Goal: Information Seeking & Learning: Learn about a topic

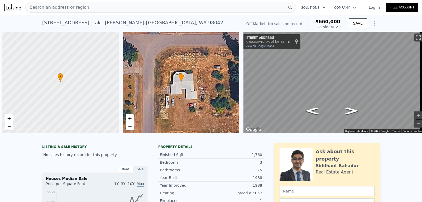
scroll to position [0, 2]
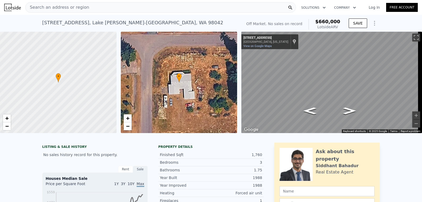
click at [87, 12] on div "Search an address or region" at bounding box center [160, 7] width 271 height 11
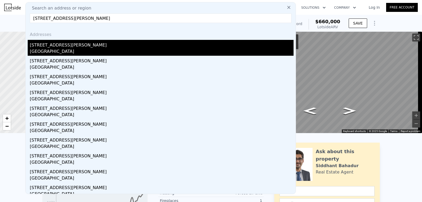
type input "[STREET_ADDRESS][PERSON_NAME]"
click at [61, 46] on div "[STREET_ADDRESS][PERSON_NAME]" at bounding box center [162, 44] width 264 height 8
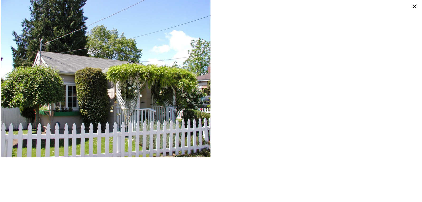
type input "3"
type input "4"
type input "1.5"
type input "2.75"
type input "1290"
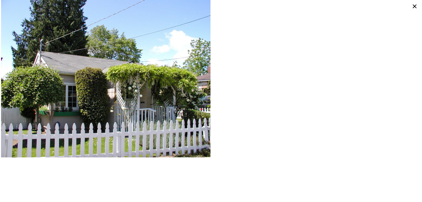
type input "2450"
type input "16650"
type input "42000"
type input "$ 660,000"
type input "$ 30,000"
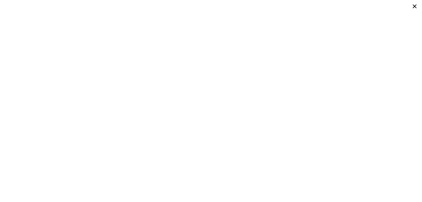
click at [415, 7] on icon at bounding box center [415, 6] width 8 height 8
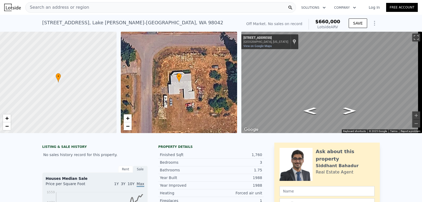
click at [69, 8] on span "Search an address or region" at bounding box center [58, 7] width 64 height 6
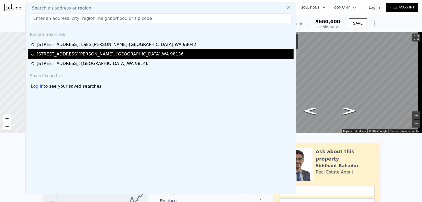
click at [59, 57] on div "[STREET_ADDRESS][PERSON_NAME]" at bounding box center [110, 54] width 147 height 6
type input "2"
type input "0.75"
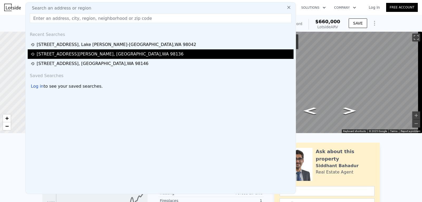
type input "670"
type input "6000"
type input "$ 539,000"
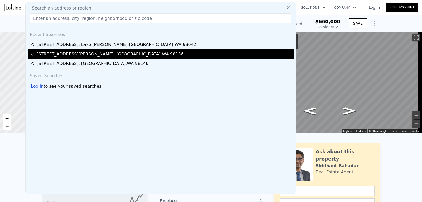
type input "$ 292,057"
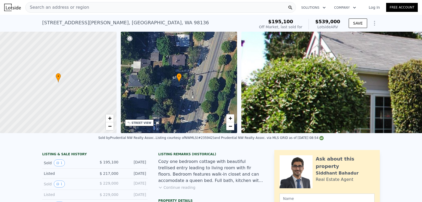
click at [71, 7] on span "Search an address or region" at bounding box center [58, 7] width 64 height 6
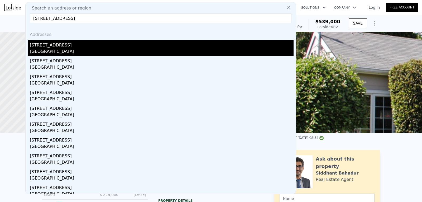
type input "[STREET_ADDRESS]"
click at [53, 47] on div "[STREET_ADDRESS]" at bounding box center [162, 44] width 264 height 8
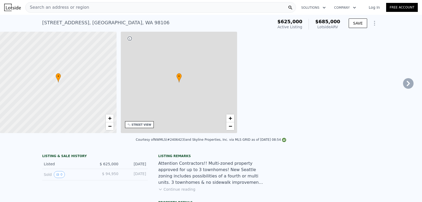
type input "5"
type input "1.5"
type input "2.5"
type input "1190"
type input "2090"
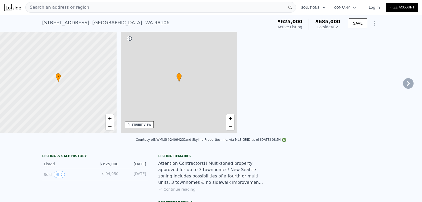
type input "2700"
type input "7866"
type input "$ 685,000"
type input "6"
type input "-$ 34,549"
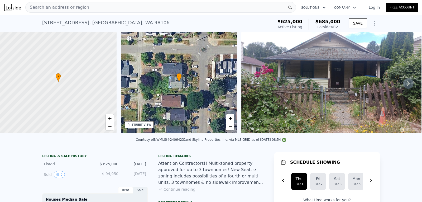
click at [403, 84] on icon at bounding box center [408, 83] width 11 height 11
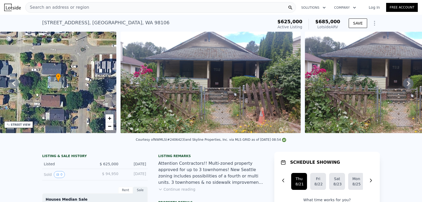
click at [403, 84] on icon at bounding box center [408, 83] width 11 height 11
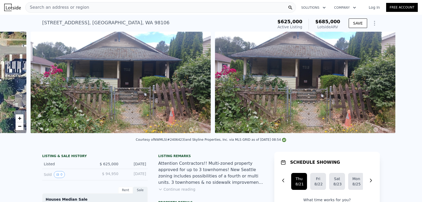
scroll to position [0, 241]
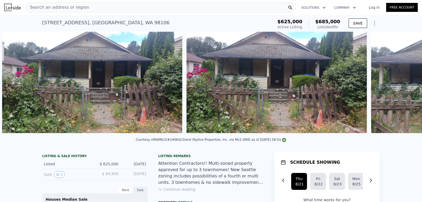
click at [403, 84] on div "• + − • + − STREET VIEW ← Move left → Move right ↑ Move up ↓ Move down + Zoom i…" at bounding box center [211, 83] width 422 height 103
click at [15, 85] on icon at bounding box center [13, 83] width 11 height 11
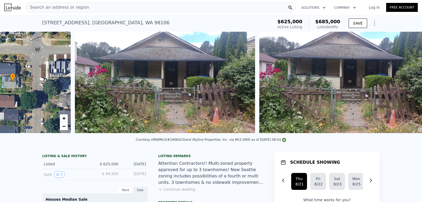
scroll to position [0, 123]
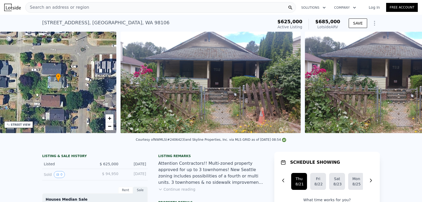
click at [15, 85] on div "• + −" at bounding box center [58, 82] width 117 height 101
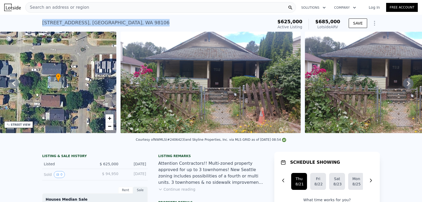
drag, startPoint x: 122, startPoint y: 23, endPoint x: 36, endPoint y: 23, distance: 86.3
click at [36, 23] on div "[STREET_ADDRESS] Active at $625k (~ARV $685k ) $625,000 Active Listing $685,000…" at bounding box center [211, 23] width 422 height 17
copy div "[STREET_ADDRESS]"
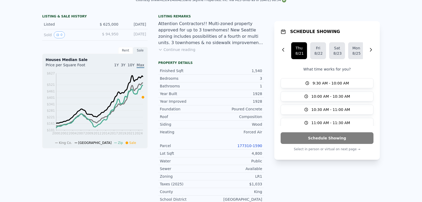
scroll to position [0, 0]
